Goal: Information Seeking & Learning: Learn about a topic

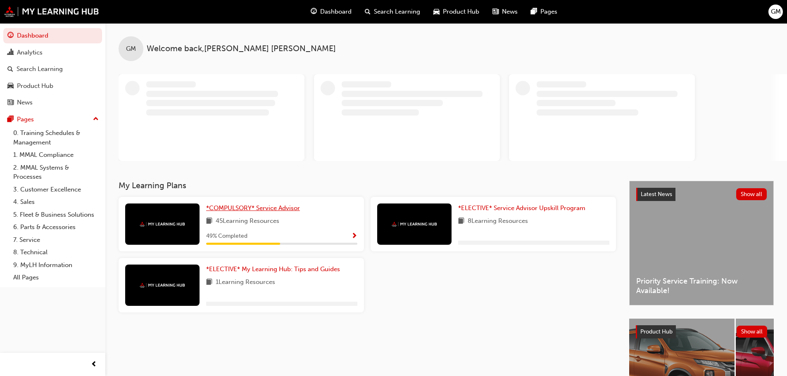
click at [250, 207] on span "*COMPULSORY* Service Advisor" at bounding box center [253, 207] width 94 height 7
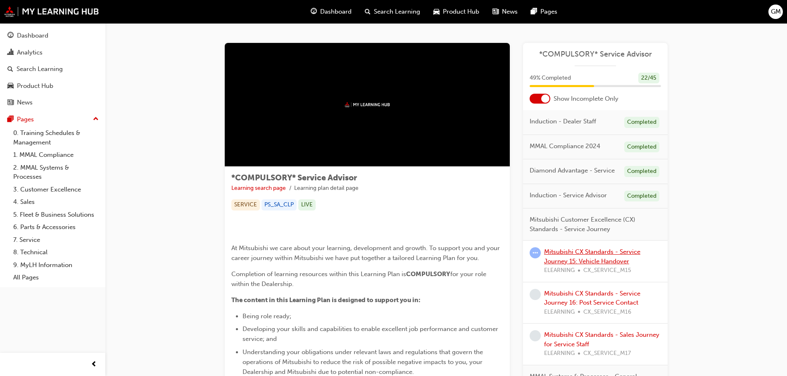
click at [594, 258] on link "Mitsubishi CX Standards - Service Journey 15: Vehicle Handover" at bounding box center [592, 256] width 96 height 17
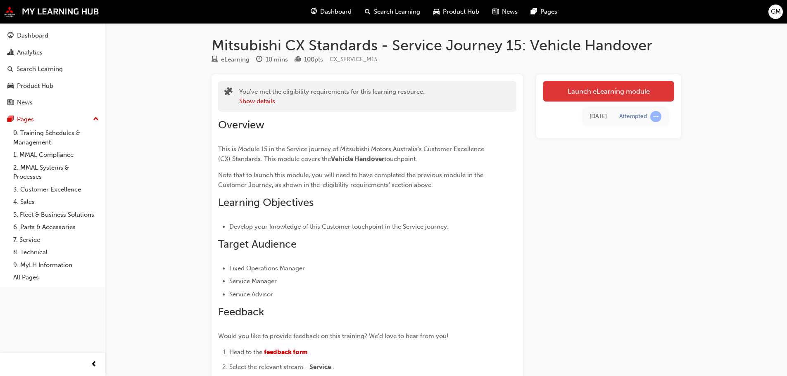
click at [586, 86] on link "Launch eLearning module" at bounding box center [608, 91] width 131 height 21
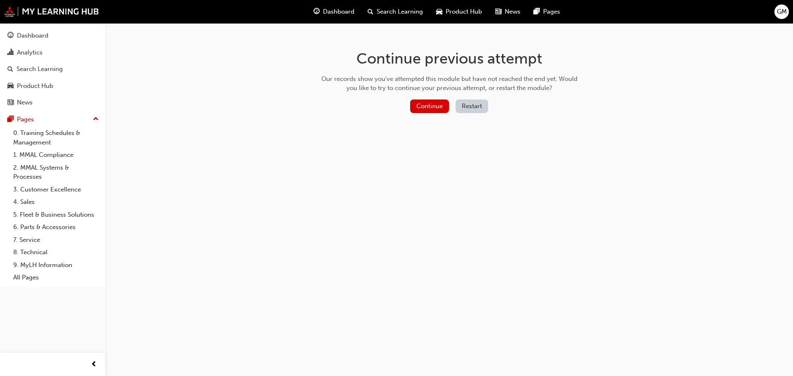
click at [456, 107] on button "Restart" at bounding box center [472, 107] width 33 height 14
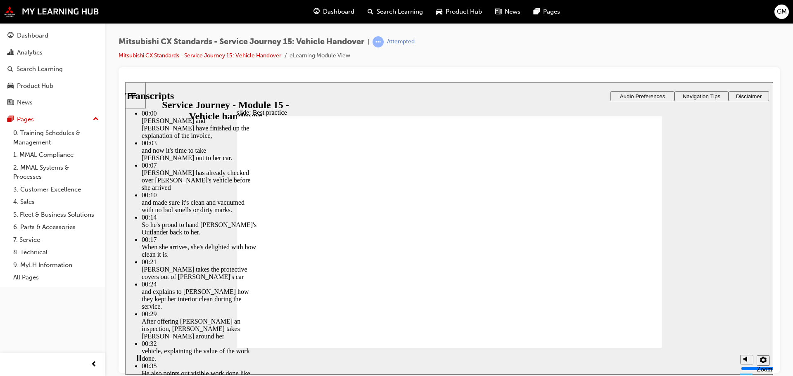
type input "119"
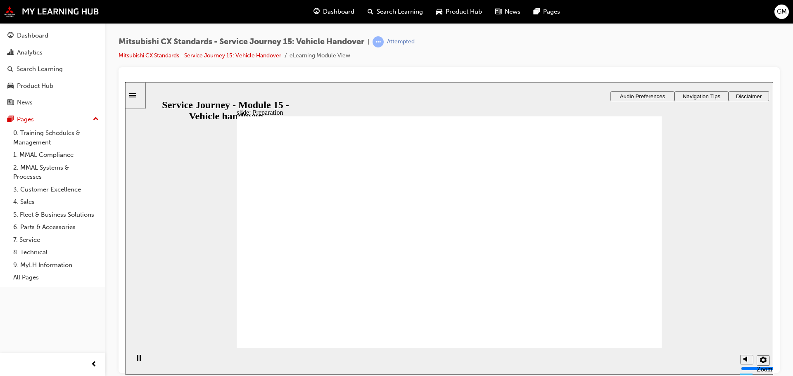
drag, startPoint x: 307, startPoint y: 256, endPoint x: 445, endPoint y: 210, distance: 145.5
drag, startPoint x: 332, startPoint y: 256, endPoint x: 418, endPoint y: 276, distance: 87.8
drag, startPoint x: 360, startPoint y: 257, endPoint x: 514, endPoint y: 264, distance: 154.7
drag, startPoint x: 364, startPoint y: 257, endPoint x: 535, endPoint y: 286, distance: 173.6
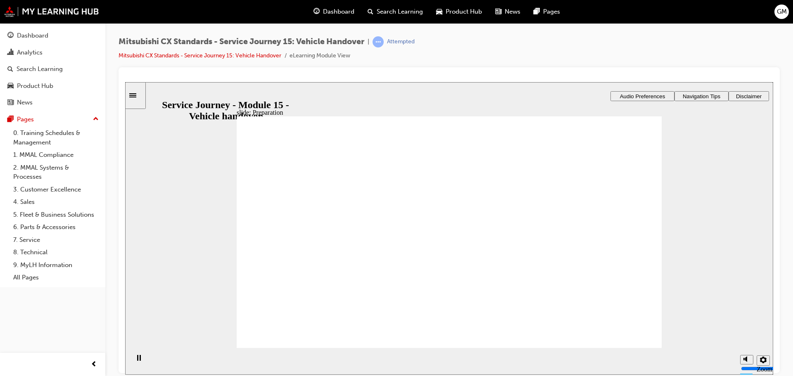
drag, startPoint x: 408, startPoint y: 299, endPoint x: 551, endPoint y: 230, distance: 159.2
checkbox input "true"
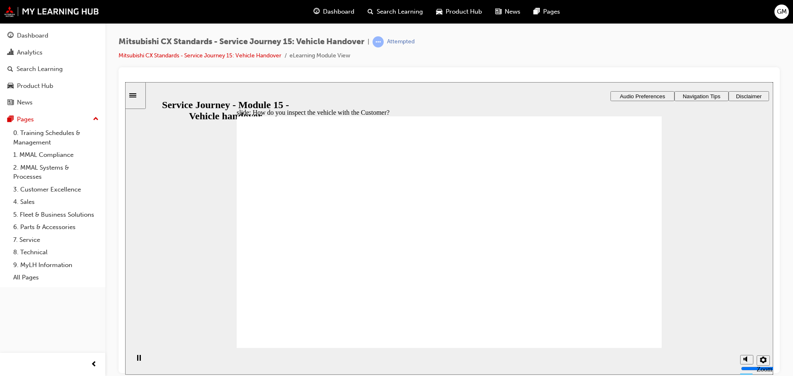
checkbox input "true"
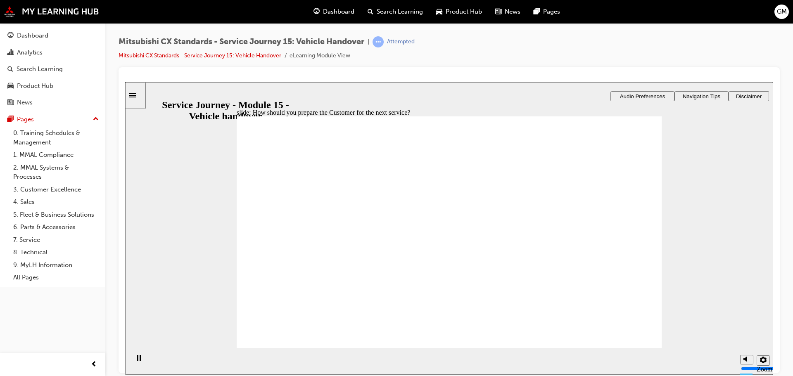
drag, startPoint x: 344, startPoint y: 271, endPoint x: 647, endPoint y: 236, distance: 305.6
drag, startPoint x: 259, startPoint y: 259, endPoint x: 487, endPoint y: 249, distance: 228.2
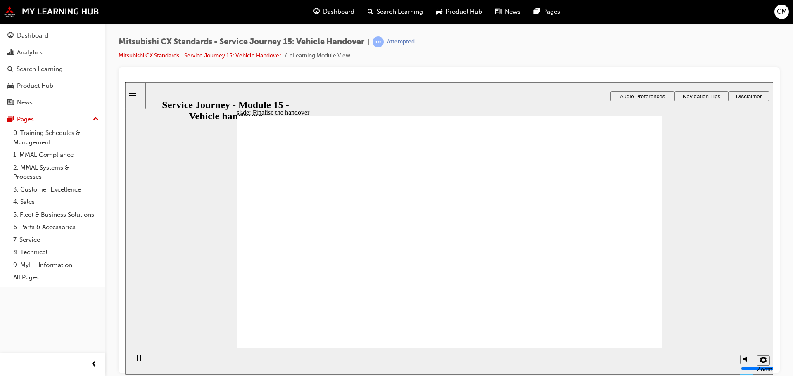
drag, startPoint x: 468, startPoint y: 220, endPoint x: 616, endPoint y: 238, distance: 148.6
drag, startPoint x: 368, startPoint y: 263, endPoint x: 438, endPoint y: 232, distance: 76.4
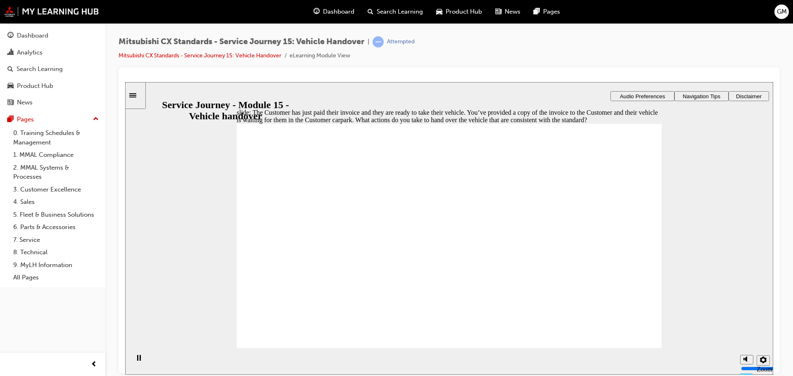
checkbox input "true"
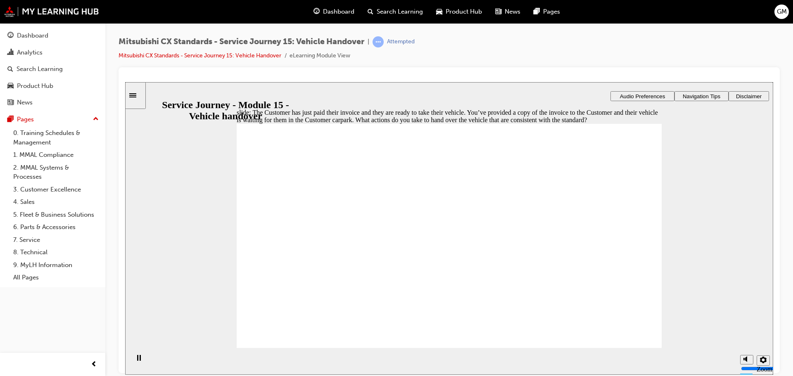
drag, startPoint x: 324, startPoint y: 285, endPoint x: 474, endPoint y: 313, distance: 152.9
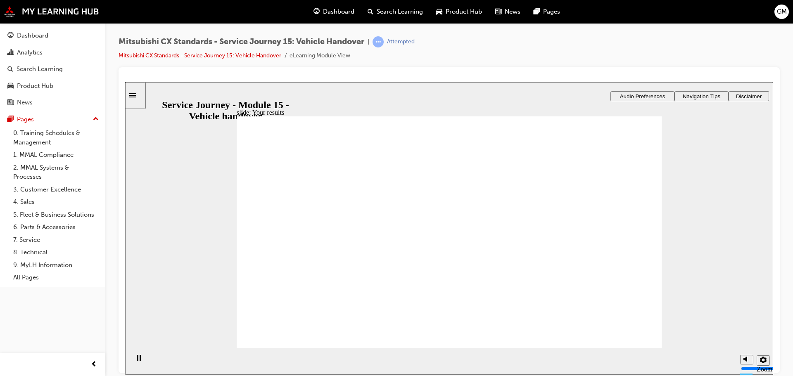
drag, startPoint x: 340, startPoint y: 243, endPoint x: 647, endPoint y: 208, distance: 309.3
drag, startPoint x: 354, startPoint y: 252, endPoint x: 436, endPoint y: 285, distance: 88.0
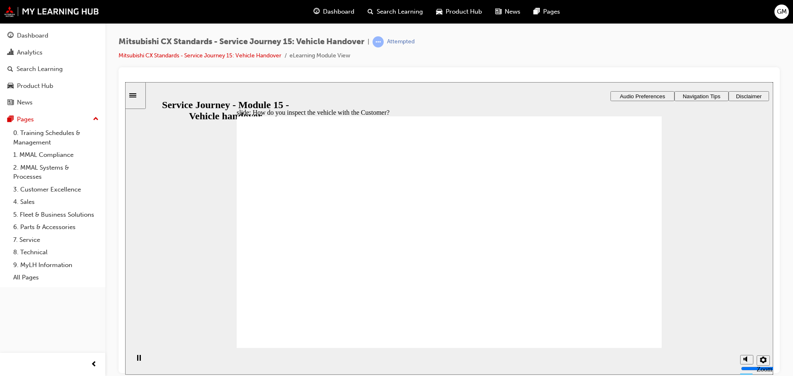
checkbox input "true"
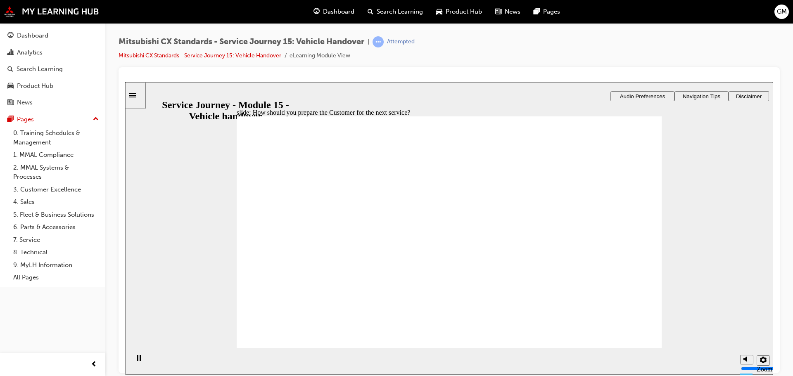
drag, startPoint x: 436, startPoint y: 199, endPoint x: 436, endPoint y: 211, distance: 12.8
checkbox input "true"
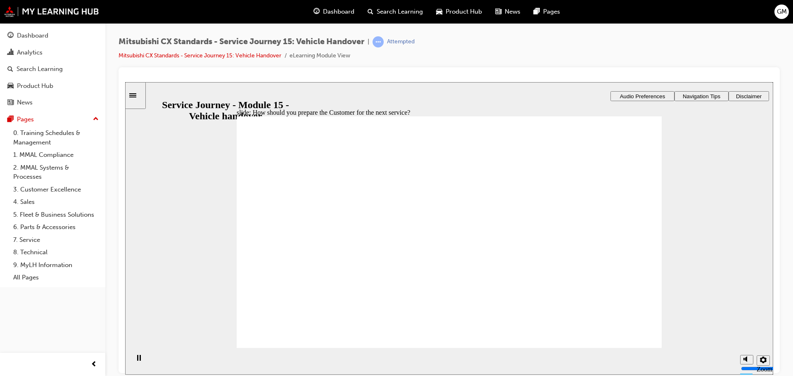
drag, startPoint x: 356, startPoint y: 247, endPoint x: 601, endPoint y: 240, distance: 245.5
drag, startPoint x: 289, startPoint y: 262, endPoint x: 418, endPoint y: 248, distance: 130.5
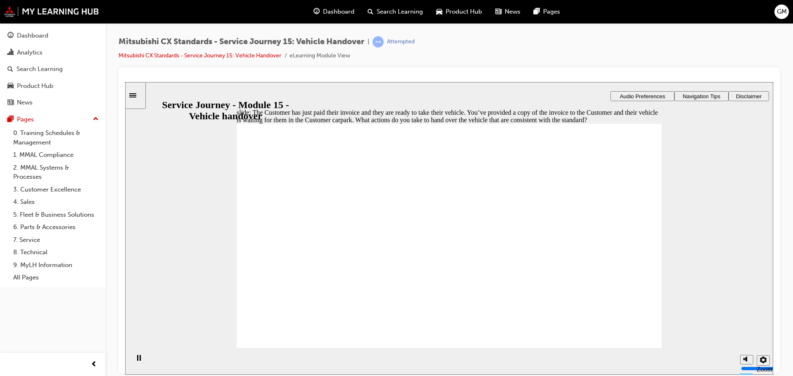
checkbox input "true"
checkbox input "false"
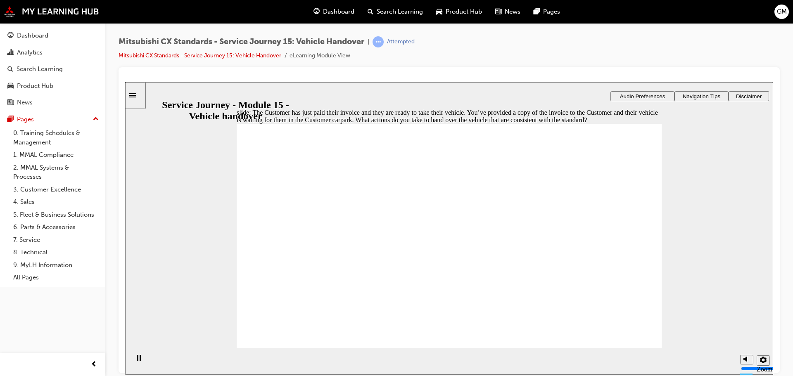
checkbox input "false"
checkbox input "true"
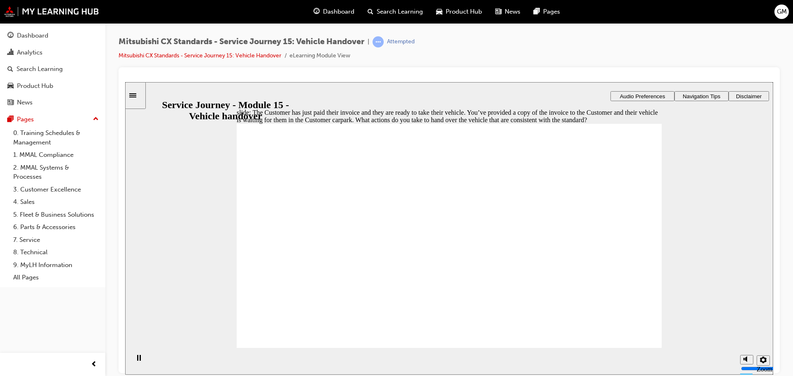
checkbox input "false"
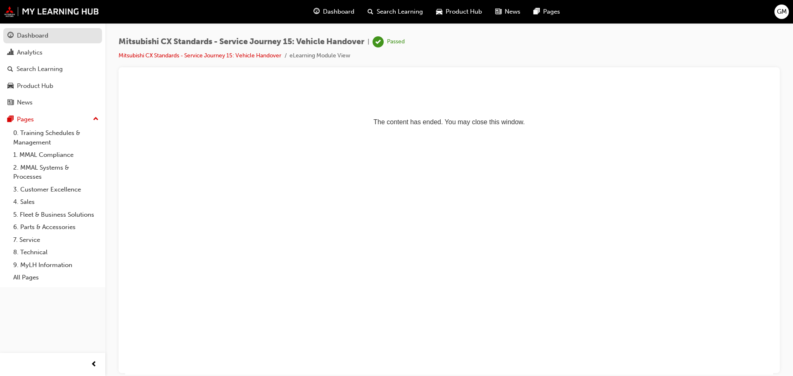
click at [21, 38] on div "Dashboard" at bounding box center [32, 36] width 31 height 10
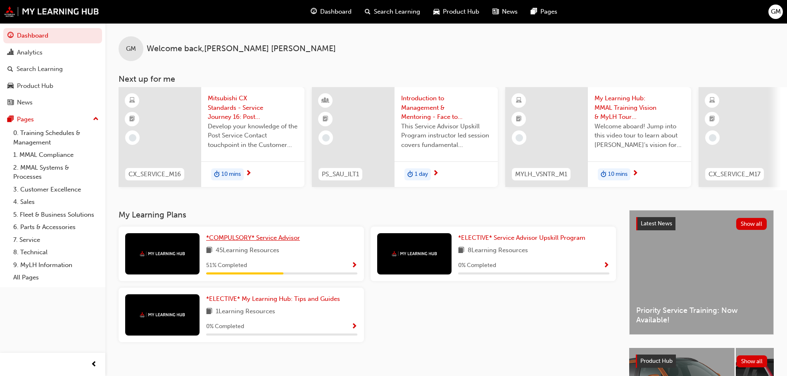
click at [285, 242] on span "*COMPULSORY* Service Advisor" at bounding box center [253, 237] width 94 height 7
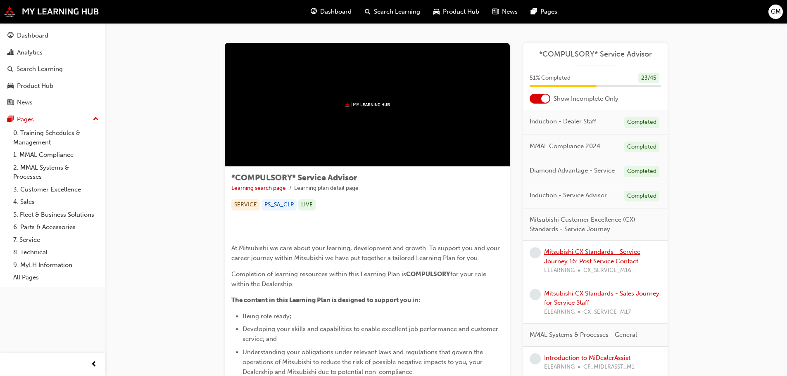
click at [588, 260] on link "Mitsubishi CX Standards - Service Journey 16: Post Service Contact" at bounding box center [592, 256] width 96 height 17
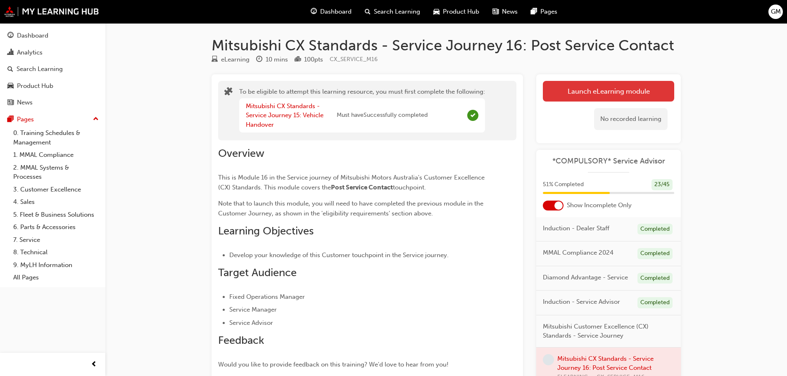
click at [612, 90] on button "Launch eLearning module" at bounding box center [608, 91] width 131 height 21
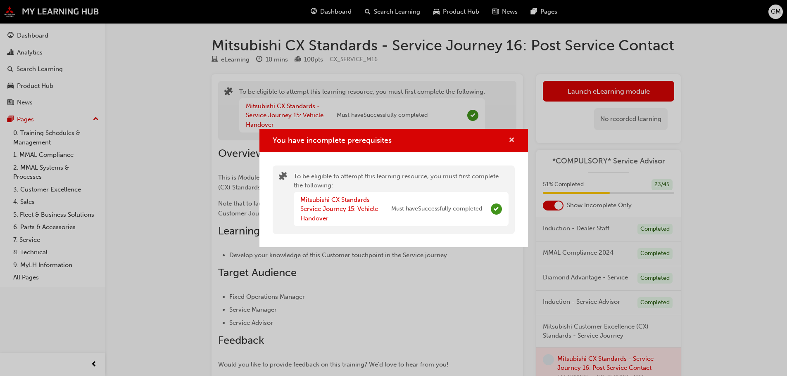
click at [510, 140] on span "cross-icon" at bounding box center [511, 140] width 6 height 7
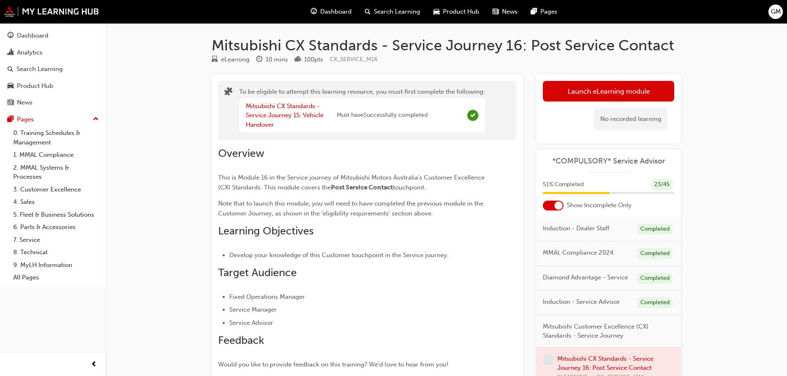
click at [375, 245] on div "Overview This is Module 16 in the Service journey of Mitsubishi Motors Australi…" at bounding box center [352, 313] width 268 height 333
click at [578, 86] on button "Launch eLearning module" at bounding box center [608, 91] width 131 height 21
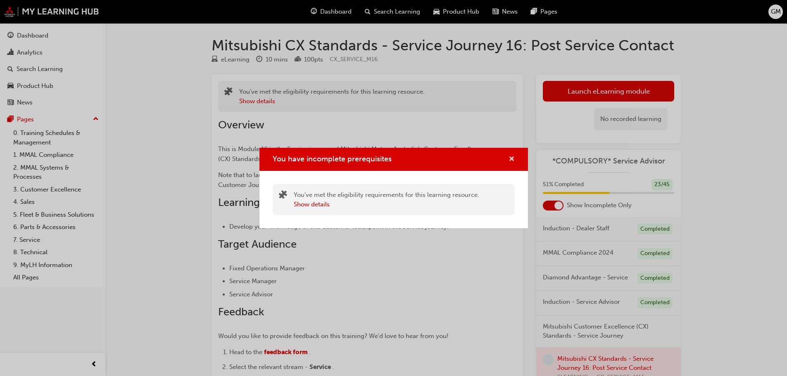
click at [514, 156] on span "cross-icon" at bounding box center [511, 159] width 6 height 7
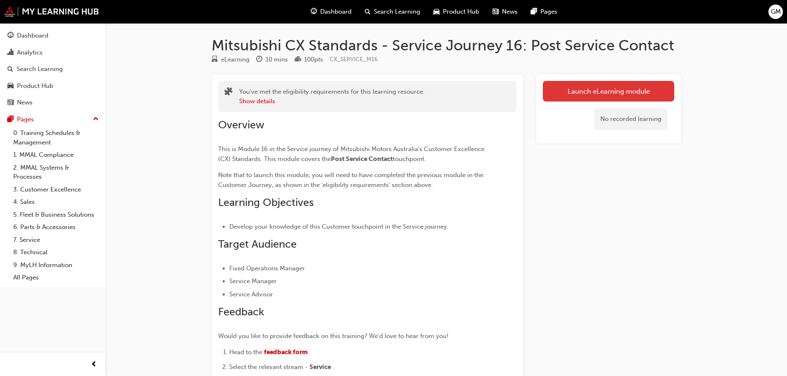
click at [640, 88] on link "Launch eLearning module" at bounding box center [608, 91] width 131 height 21
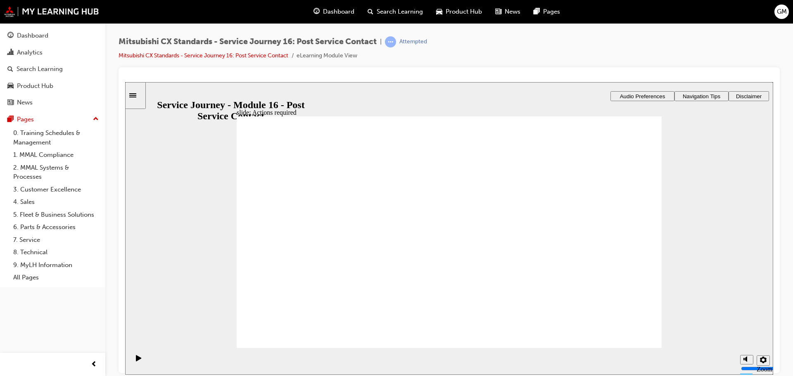
drag, startPoint x: 468, startPoint y: 293, endPoint x: 463, endPoint y: 295, distance: 5.2
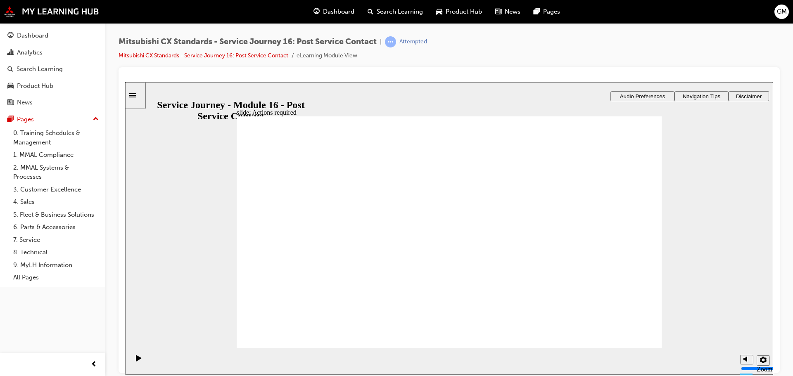
click at [356, 356] on div "slide: Actions required Actions required What actions are required at this touc…" at bounding box center [449, 228] width 648 height 293
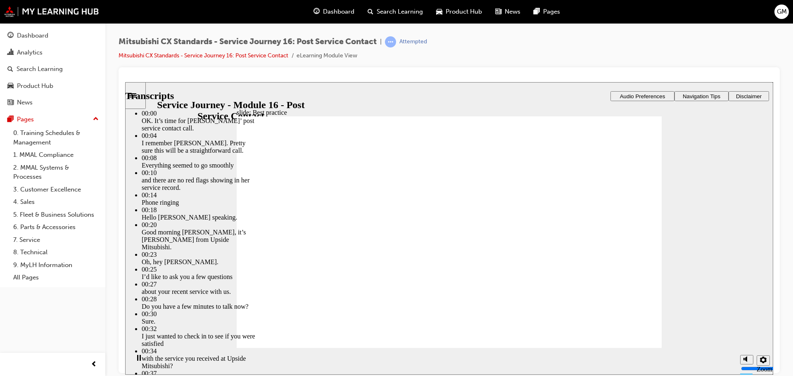
type input "261"
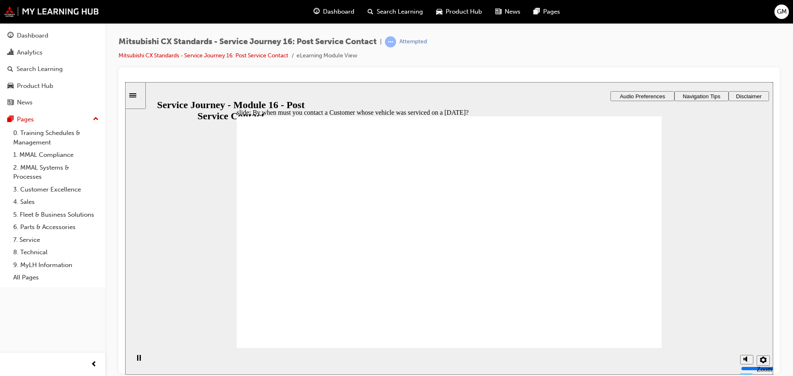
drag, startPoint x: 617, startPoint y: 353, endPoint x: 580, endPoint y: 356, distance: 36.8
click at [580, 356] on section "Playback Speed 2 1.75 1.5 1.25 Normal" at bounding box center [449, 361] width 648 height 27
click at [569, 41] on div "Mitsubishi CX Standards - Service Journey 16: Post Service Contact | Attempted …" at bounding box center [449, 51] width 661 height 31
radio input "true"
drag, startPoint x: 304, startPoint y: 238, endPoint x: 360, endPoint y: 266, distance: 62.4
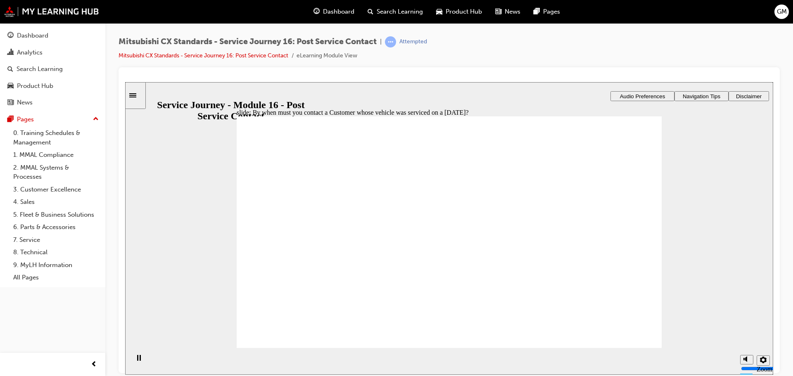
drag, startPoint x: 290, startPoint y: 253, endPoint x: 401, endPoint y: 207, distance: 119.8
drag, startPoint x: 357, startPoint y: 258, endPoint x: 438, endPoint y: 231, distance: 85.3
drag, startPoint x: 367, startPoint y: 268, endPoint x: 484, endPoint y: 269, distance: 117.3
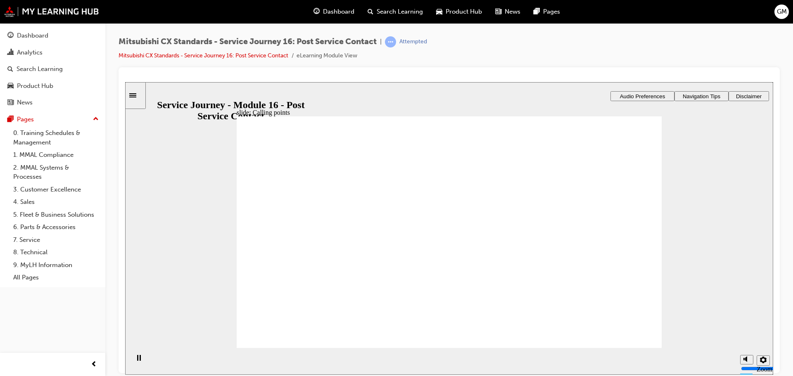
drag, startPoint x: 357, startPoint y: 261, endPoint x: 476, endPoint y: 290, distance: 122.4
drag, startPoint x: 466, startPoint y: 249, endPoint x: 596, endPoint y: 227, distance: 132.4
checkbox input "true"
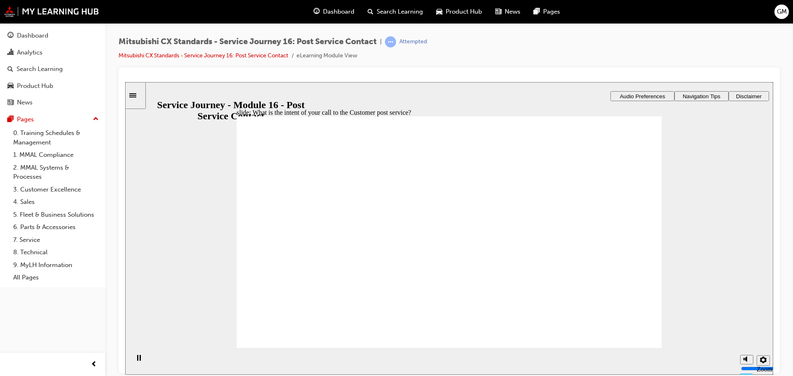
checkbox input "true"
checkbox input "false"
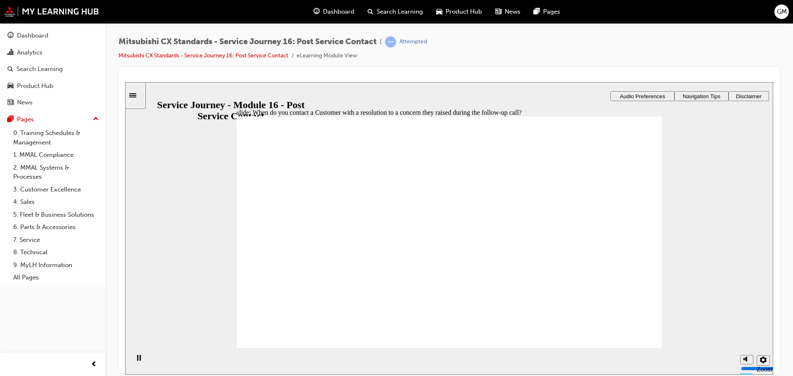
radio input "true"
drag, startPoint x: 322, startPoint y: 261, endPoint x: 427, endPoint y: 244, distance: 106.2
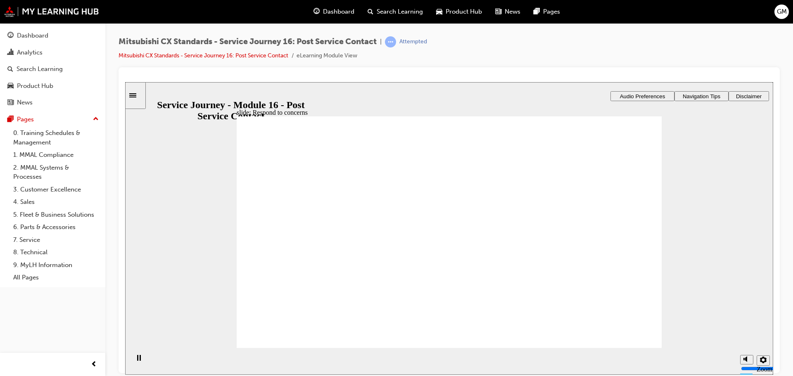
drag, startPoint x: 299, startPoint y: 267, endPoint x: 394, endPoint y: 263, distance: 95.5
drag, startPoint x: 356, startPoint y: 261, endPoint x: 468, endPoint y: 280, distance: 113.5
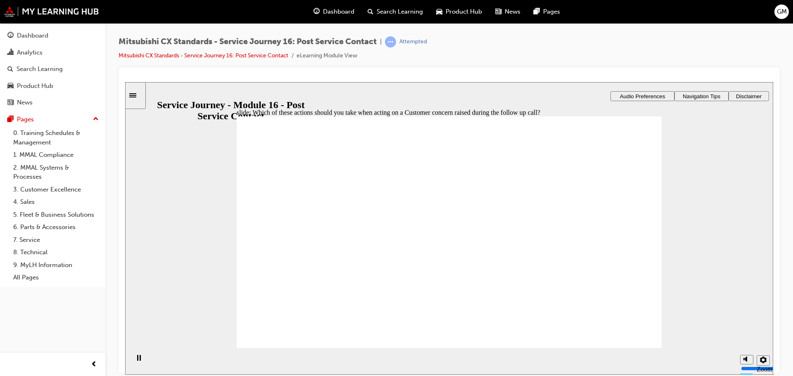
radio input "false"
radio input "true"
drag, startPoint x: 318, startPoint y: 217, endPoint x: 300, endPoint y: 249, distance: 36.6
radio input "false"
radio input "true"
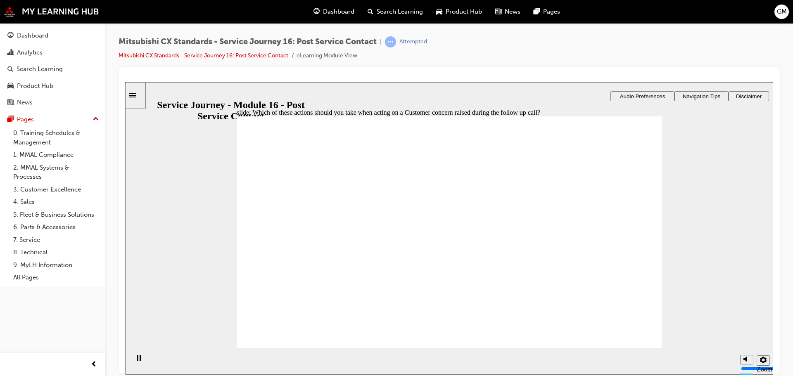
radio input "true"
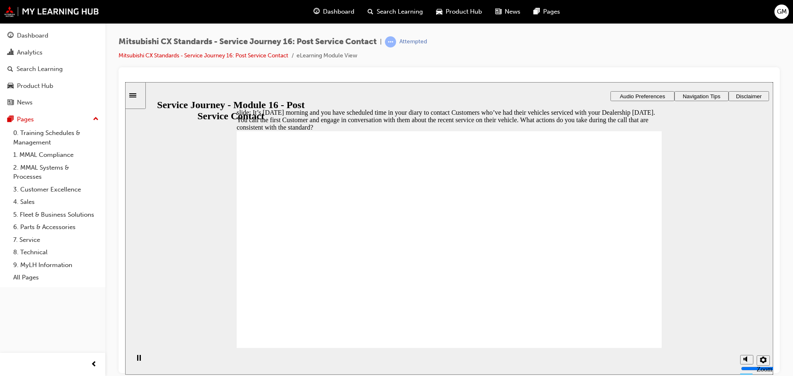
checkbox input "false"
checkbox input "true"
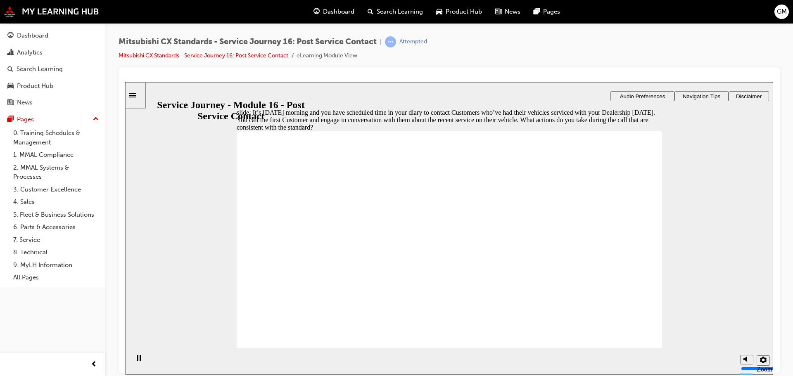
checkbox input "true"
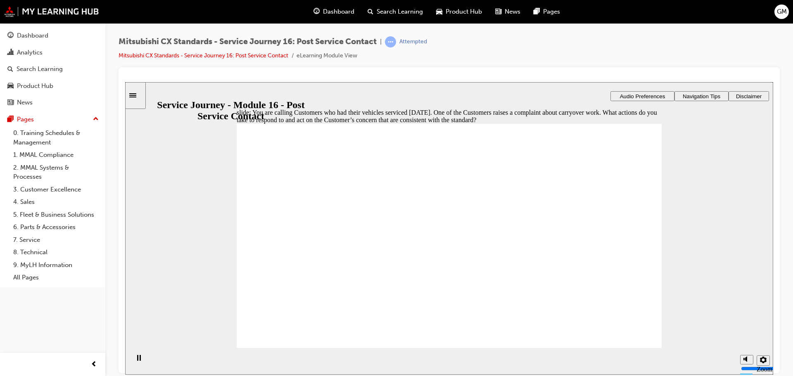
checkbox input "true"
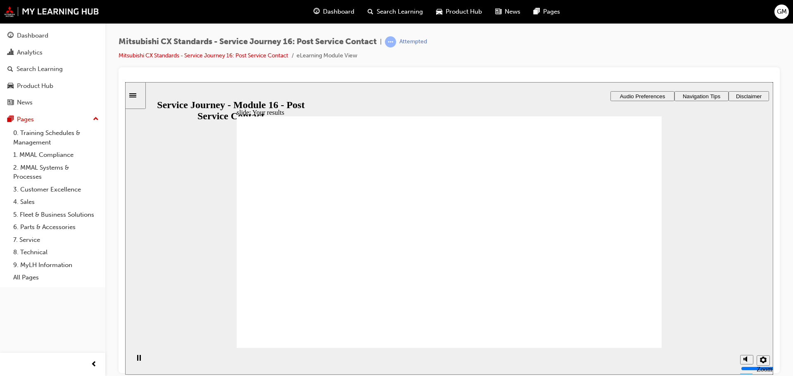
radio input "true"
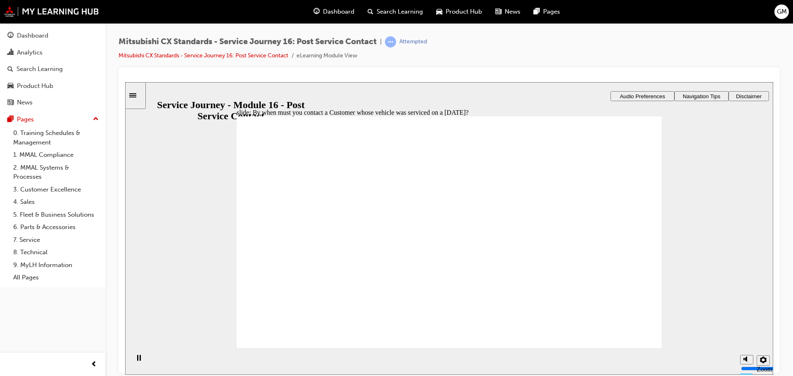
radio input "true"
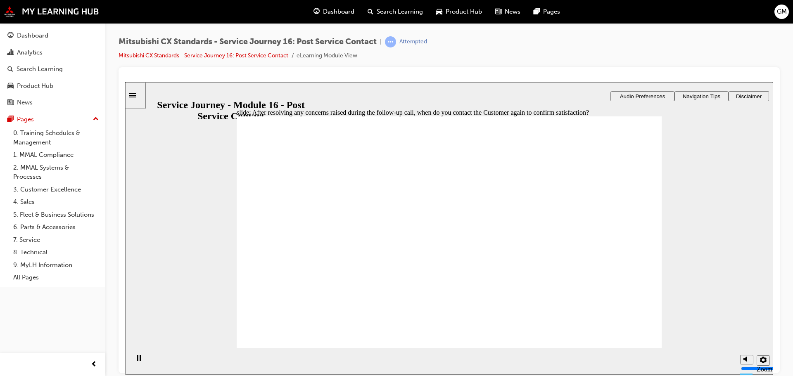
radio input "true"
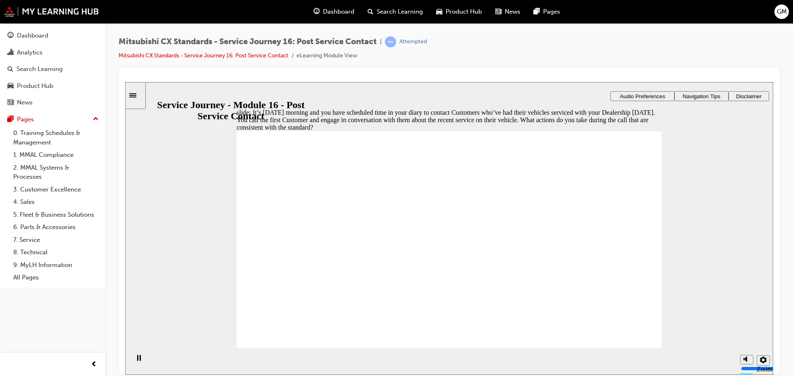
checkbox input "true"
drag, startPoint x: 301, startPoint y: 245, endPoint x: 304, endPoint y: 276, distance: 32.0
checkbox input "true"
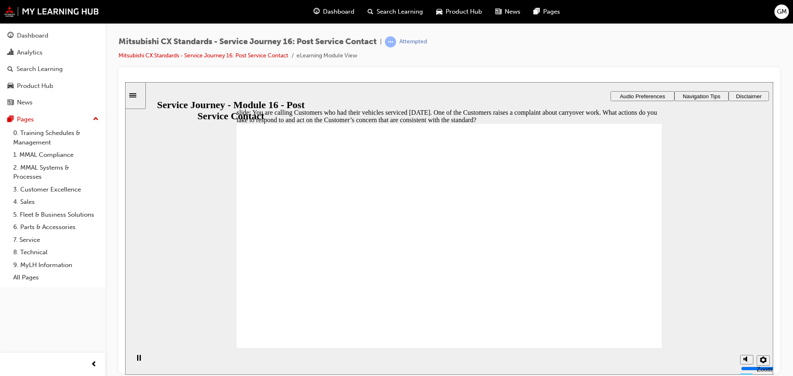
checkbox input "true"
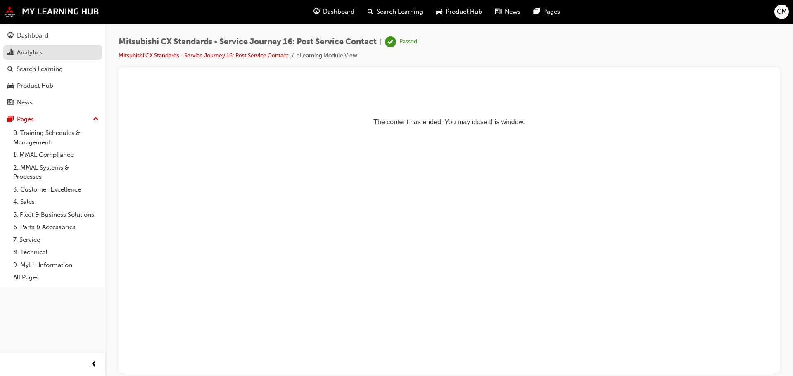
click at [29, 54] on div "Analytics" at bounding box center [30, 53] width 26 height 10
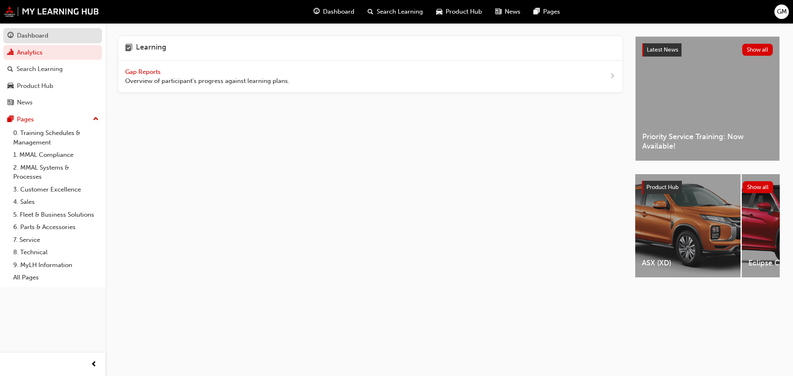
click at [38, 37] on div "Dashboard" at bounding box center [32, 36] width 31 height 10
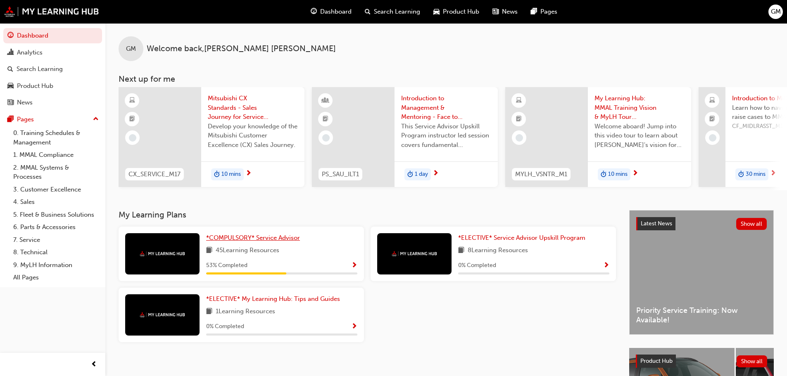
click at [286, 242] on span "*COMPULSORY* Service Advisor" at bounding box center [253, 237] width 94 height 7
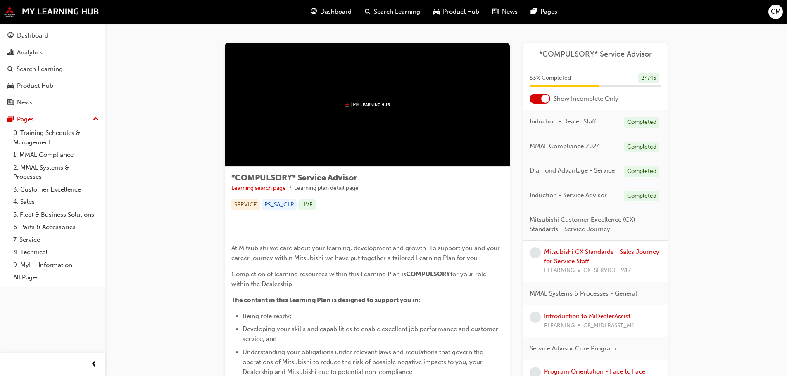
click at [578, 257] on div "Mitsubishi CX Standards - Sales Journey for Service Staff ELEARNING CX_SERVICE_…" at bounding box center [602, 261] width 117 height 28
click at [577, 260] on link "Mitsubishi CX Standards - Sales Journey for Service Staff" at bounding box center [601, 256] width 115 height 17
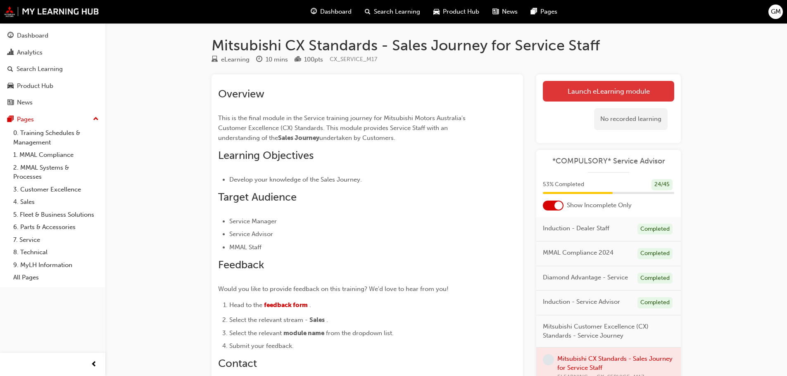
click at [569, 101] on link "Launch eLearning module" at bounding box center [608, 91] width 131 height 21
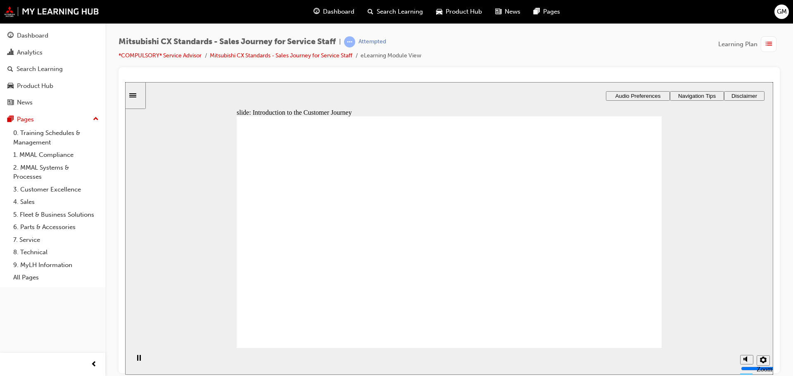
drag, startPoint x: 484, startPoint y: 221, endPoint x: 460, endPoint y: 215, distance: 24.2
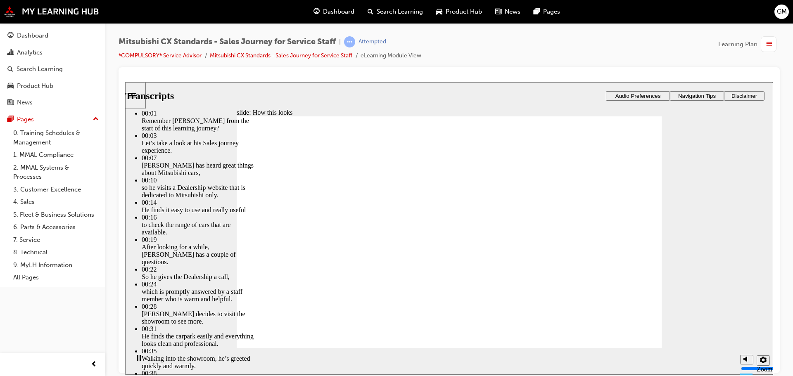
type input "264"
drag, startPoint x: 638, startPoint y: 344, endPoint x: 639, endPoint y: 331, distance: 12.8
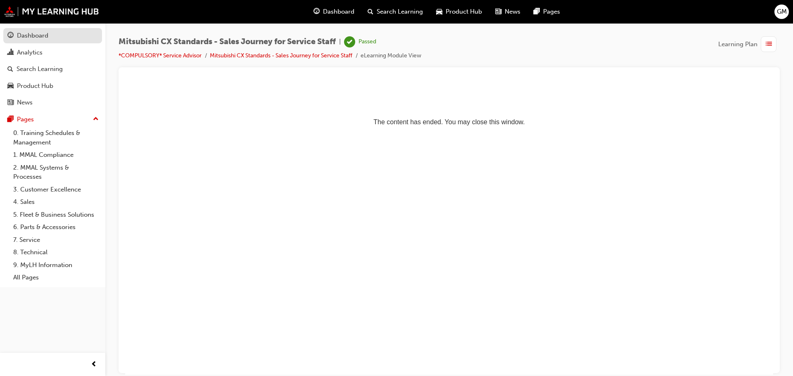
click at [38, 39] on div "Dashboard" at bounding box center [32, 36] width 31 height 10
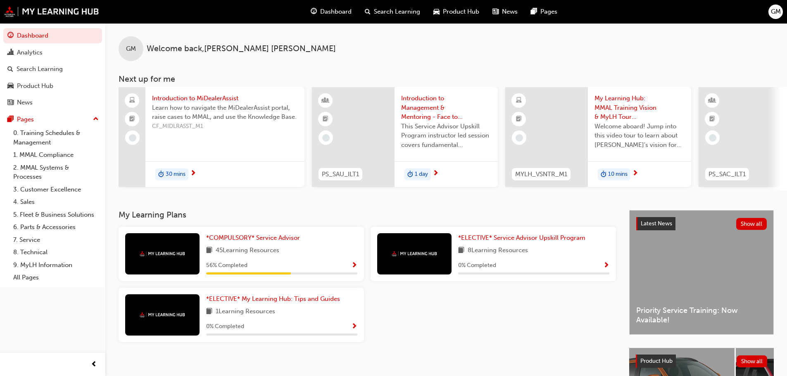
click at [249, 246] on div "*COMPULSORY* Service Advisor 45 Learning Resources 56 % Completed" at bounding box center [281, 253] width 151 height 41
click at [253, 242] on span "*COMPULSORY* Service Advisor" at bounding box center [253, 237] width 94 height 7
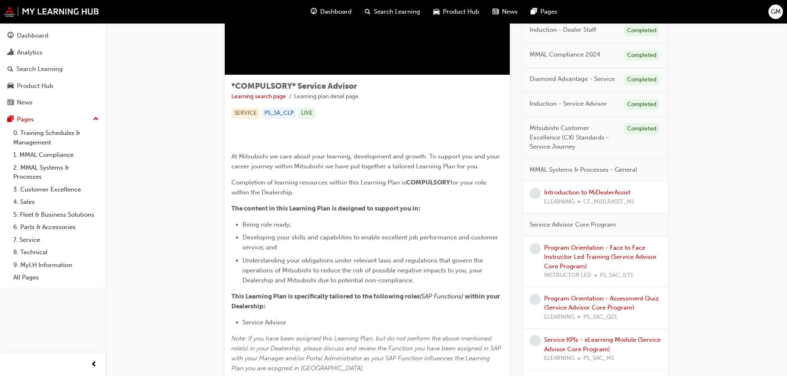
scroll to position [50, 0]
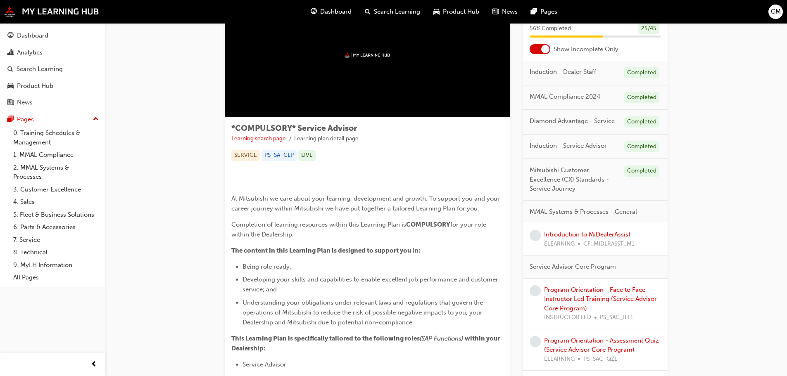
click at [596, 234] on link "Introduction to MiDealerAssist" at bounding box center [587, 234] width 86 height 7
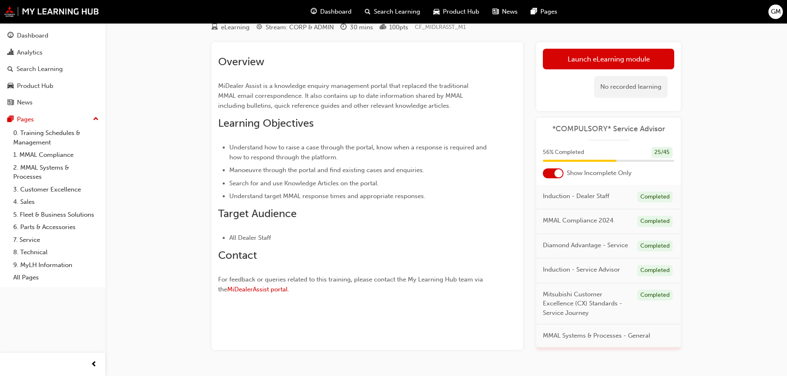
scroll to position [50, 0]
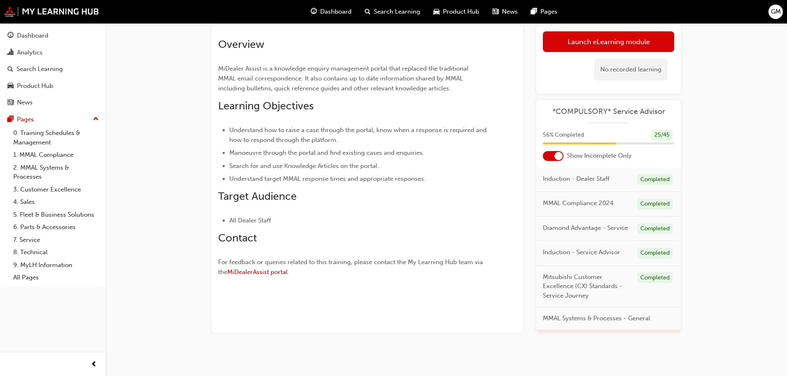
click at [608, 64] on div "No recorded learning" at bounding box center [631, 70] width 74 height 22
click at [597, 43] on link "Launch eLearning module" at bounding box center [608, 41] width 131 height 21
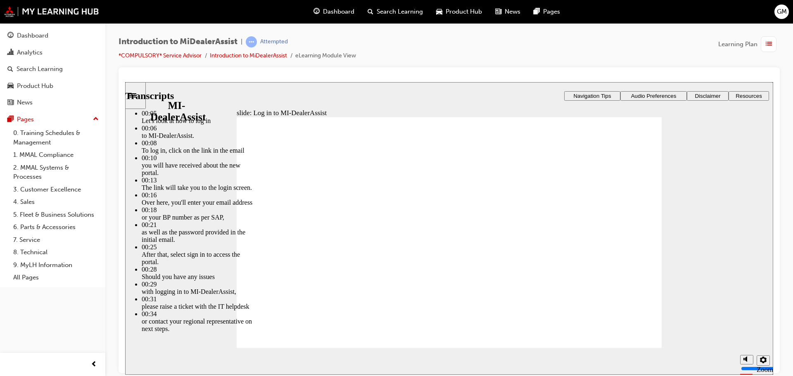
type input "42"
